Goal: Task Accomplishment & Management: Use online tool/utility

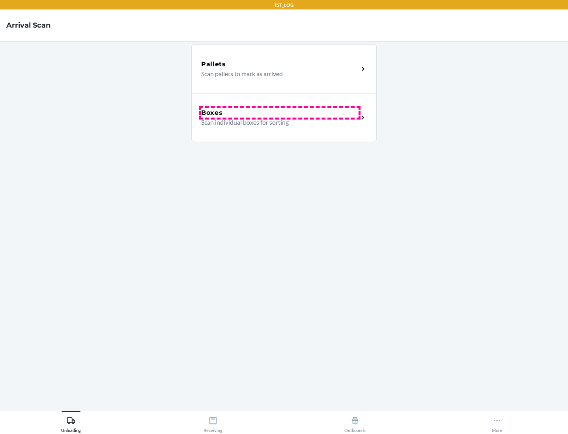
click at [280, 113] on div "Boxes" at bounding box center [279, 112] width 157 height 9
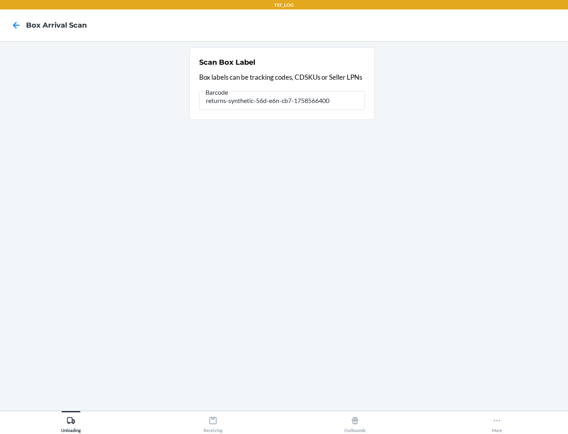
type input "returns-synthetic-56d-e6n-cb7-1758566400"
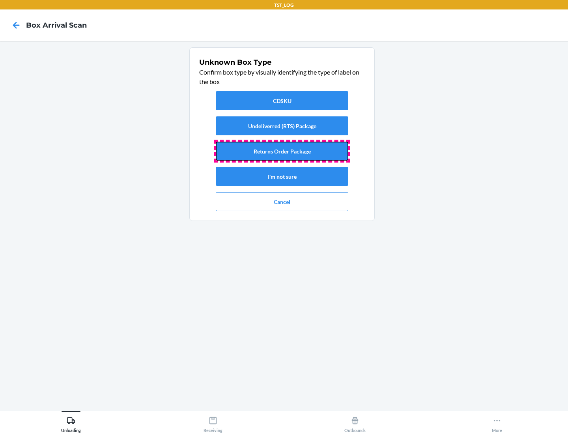
click at [282, 151] on button "Returns Order Package" at bounding box center [282, 151] width 133 height 19
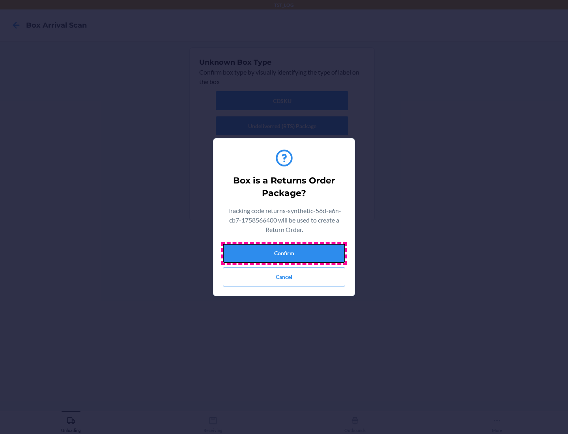
click at [284, 253] on button "Confirm" at bounding box center [284, 253] width 122 height 19
